Goal: Navigation & Orientation: Understand site structure

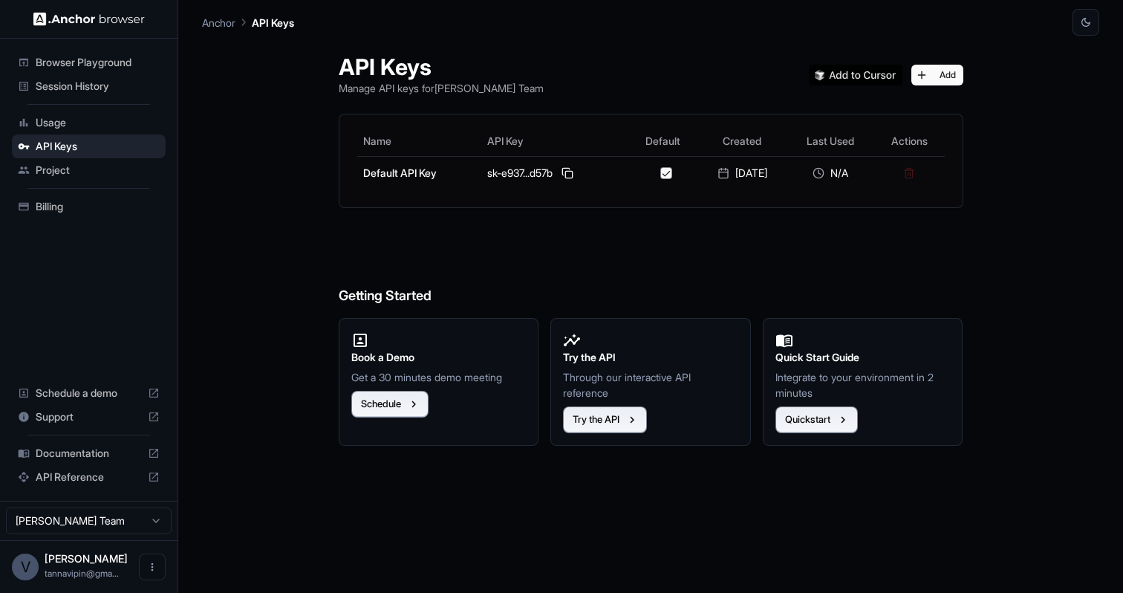
click at [119, 124] on span "Usage" at bounding box center [98, 122] width 124 height 15
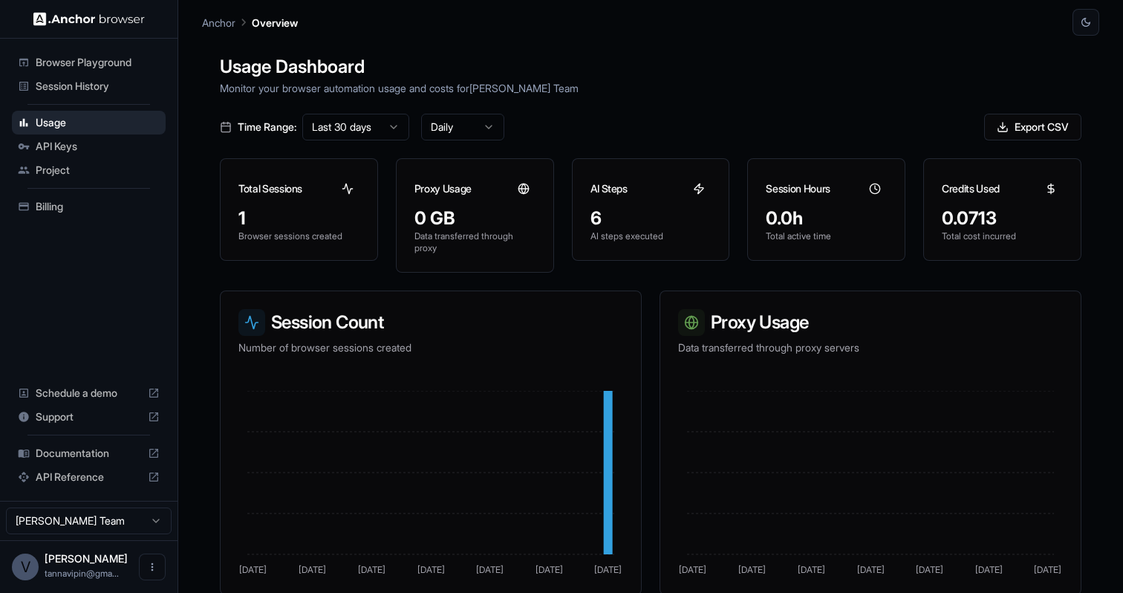
click at [117, 89] on span "Session History" at bounding box center [98, 86] width 124 height 15
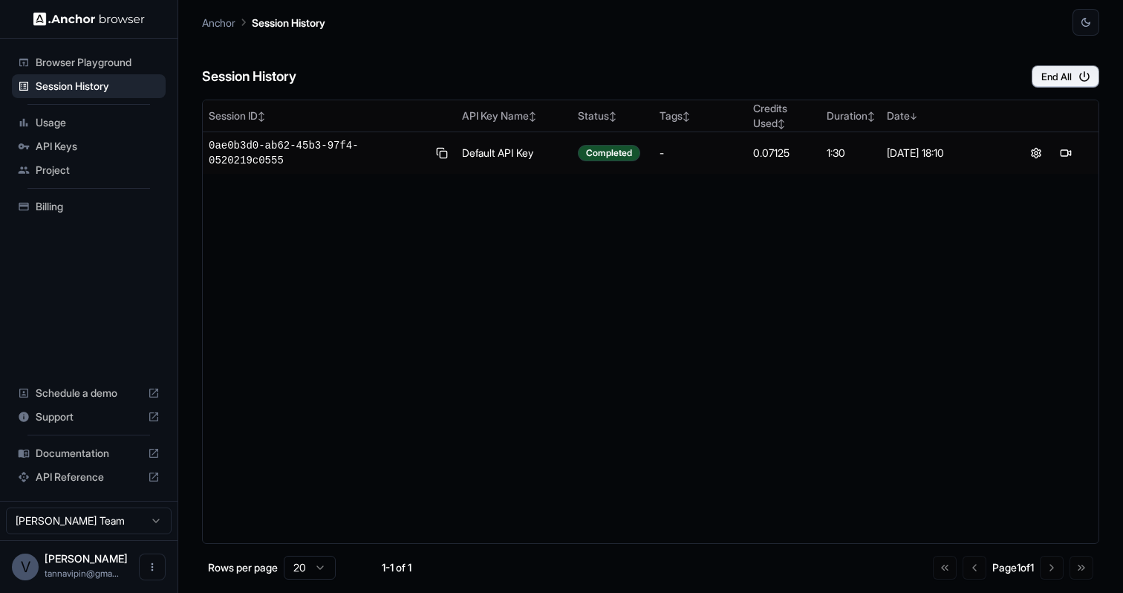
click at [75, 163] on span "Project" at bounding box center [98, 170] width 124 height 15
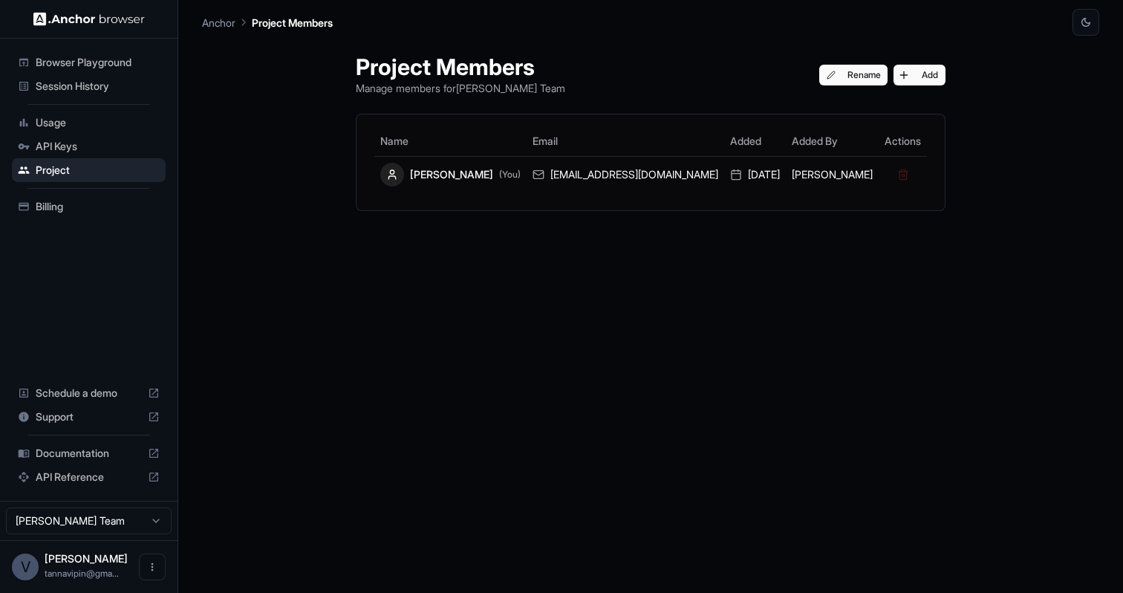
click at [84, 126] on span "Usage" at bounding box center [98, 122] width 124 height 15
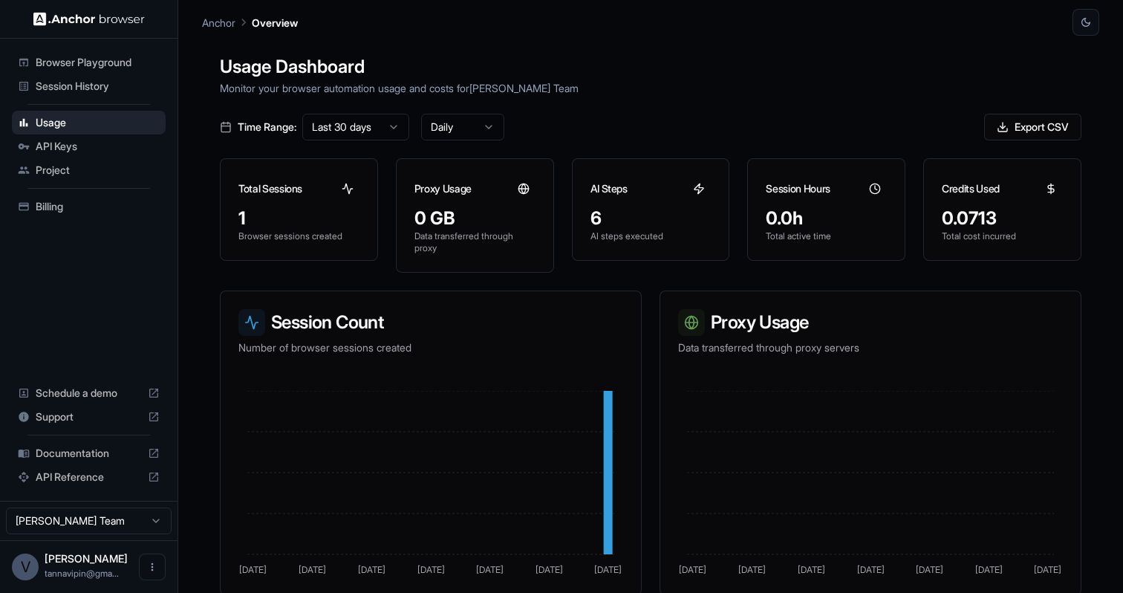
scroll to position [9, 0]
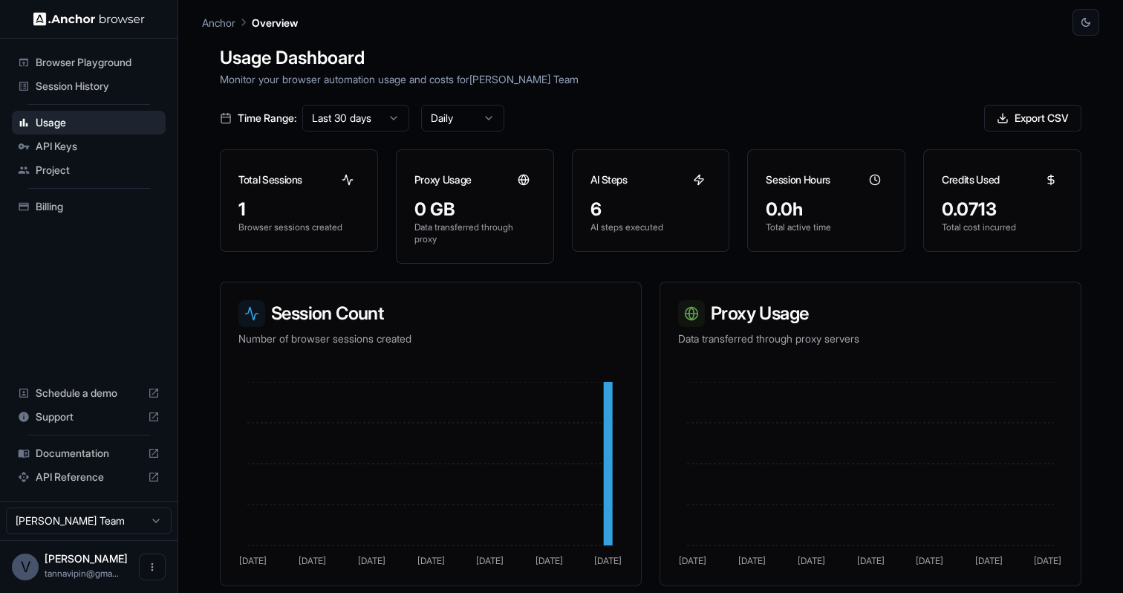
click at [97, 204] on span "Billing" at bounding box center [98, 206] width 124 height 15
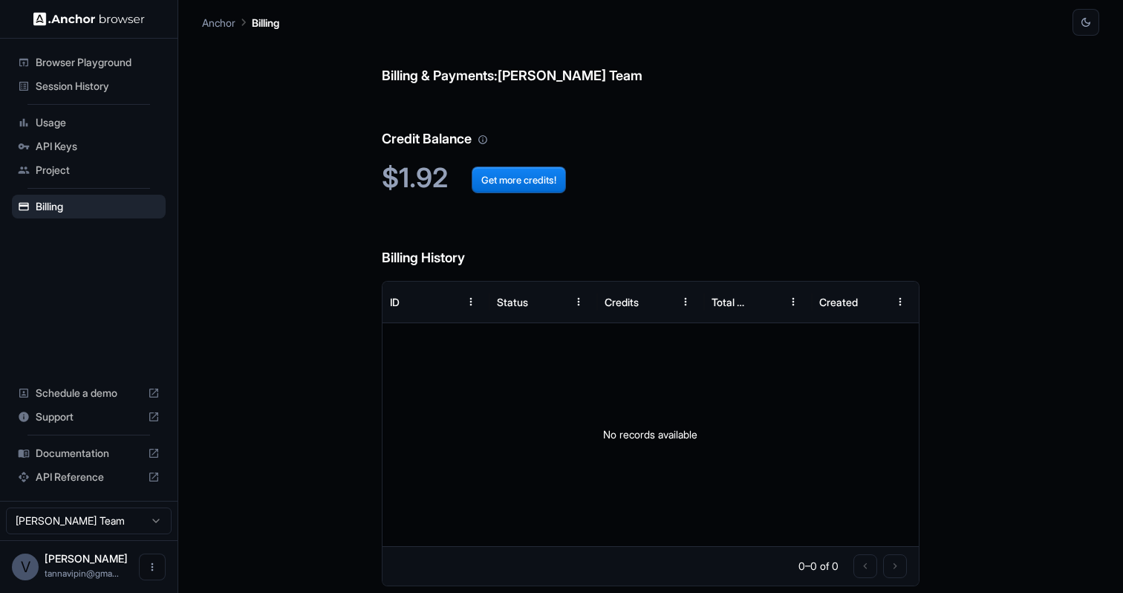
click at [100, 156] on div "API Keys" at bounding box center [89, 146] width 154 height 24
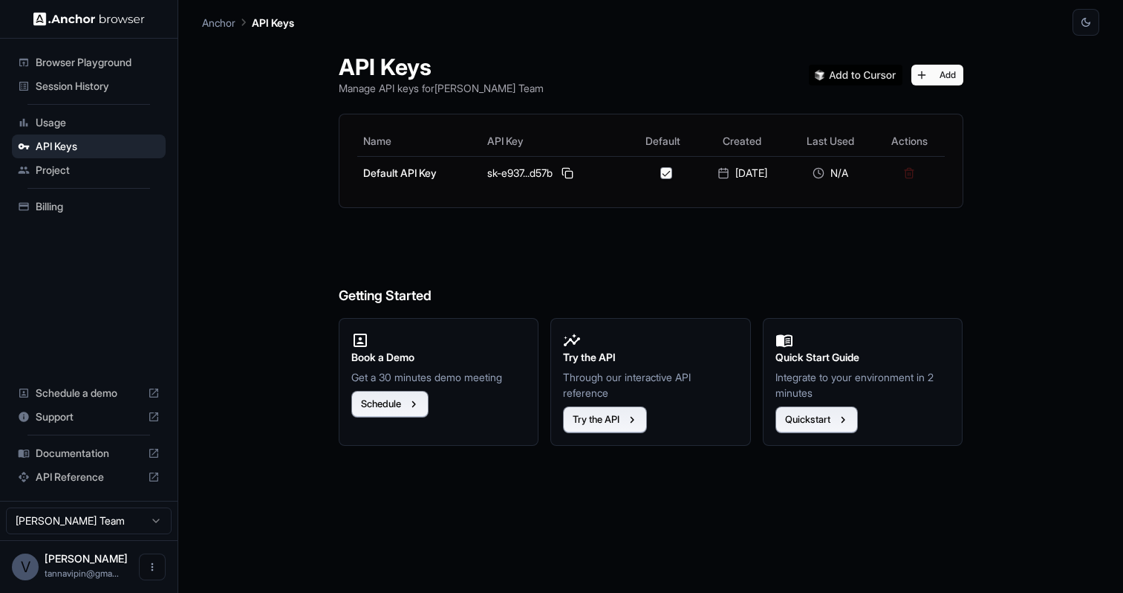
click at [91, 126] on span "Usage" at bounding box center [98, 122] width 124 height 15
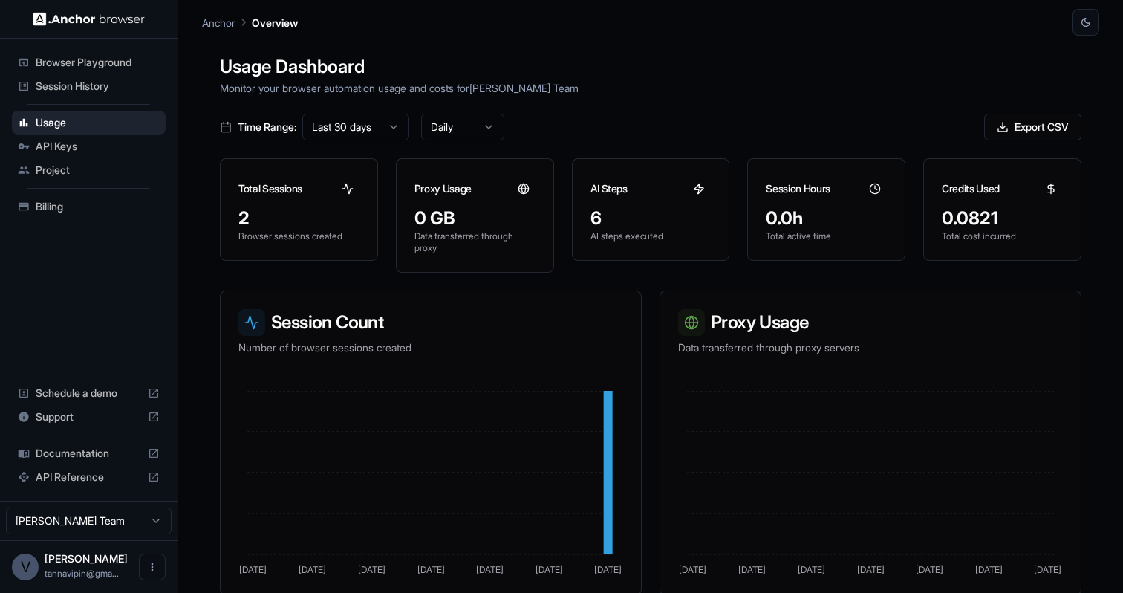
click at [105, 84] on span "Session History" at bounding box center [98, 86] width 124 height 15
